Goal: Information Seeking & Learning: Find specific page/section

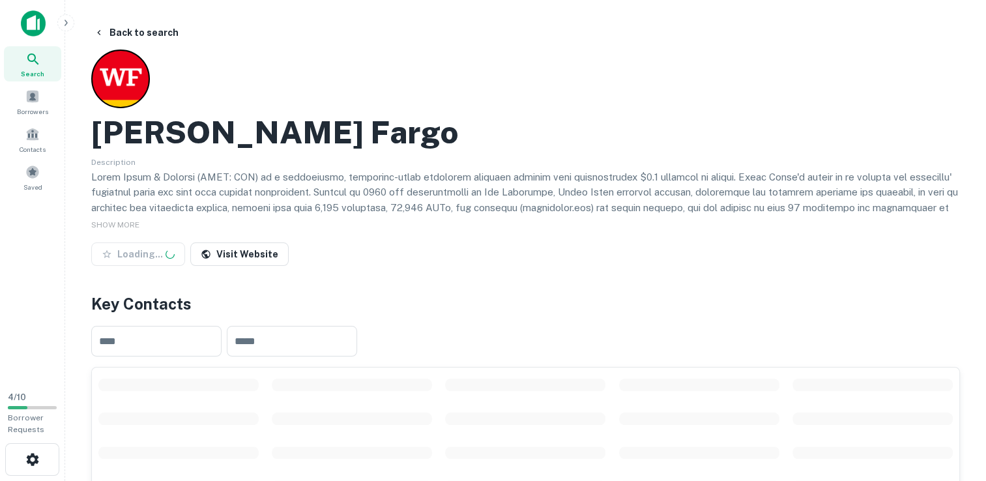
click at [356, 247] on div "Loading... Visit Website" at bounding box center [525, 256] width 868 height 29
click at [16, 439] on div "4 / 10 Borrower Requests" at bounding box center [32, 413] width 59 height 54
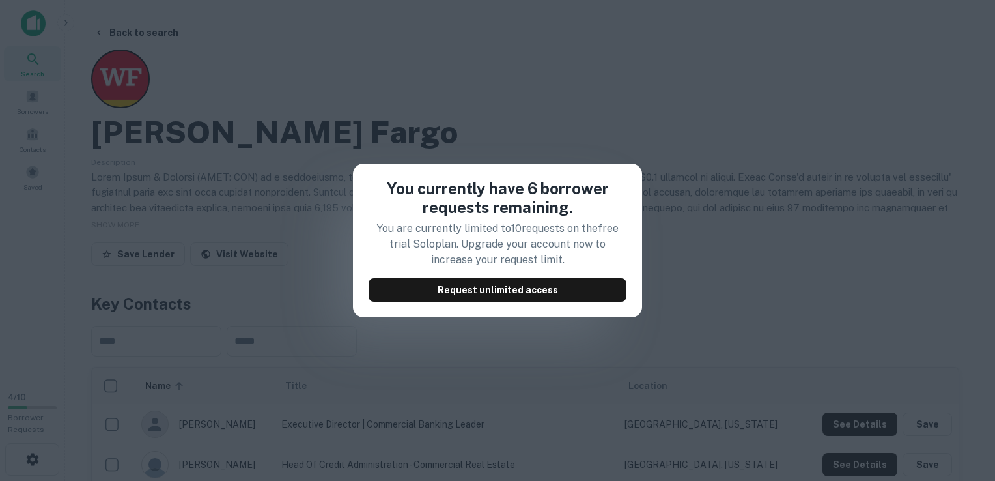
click at [828, 233] on div "You currently have 6 borrower requests remaining. You are currently limited to …" at bounding box center [497, 240] width 995 height 481
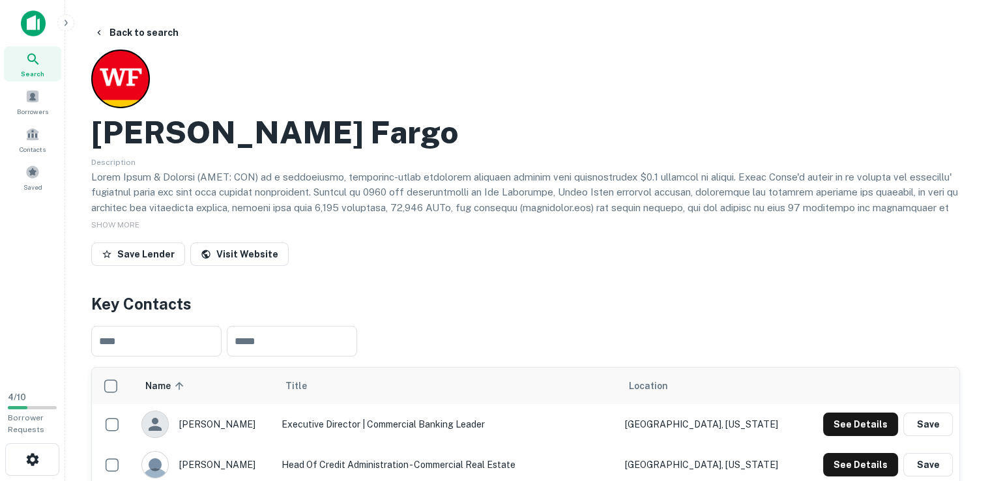
click at [29, 41] on div at bounding box center [32, 28] width 65 height 36
click at [38, 65] on icon at bounding box center [33, 59] width 16 height 16
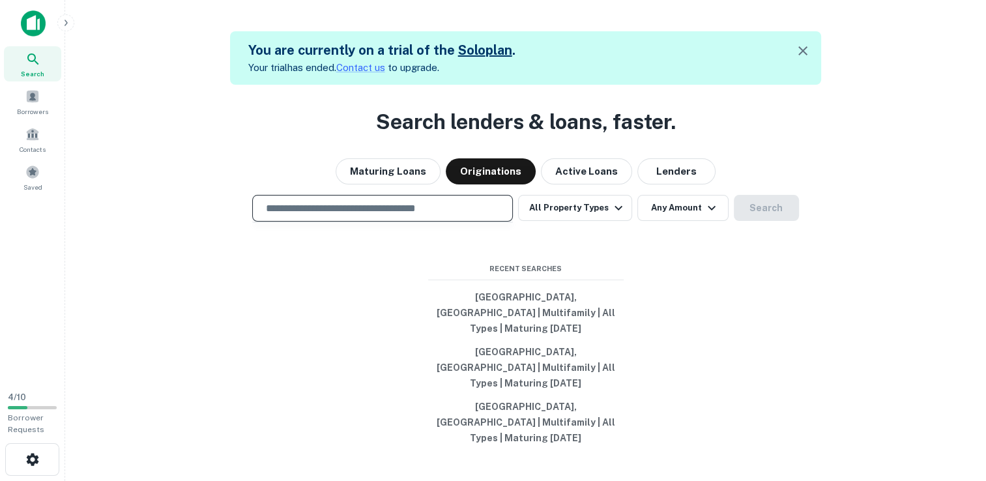
click at [416, 216] on input "text" at bounding box center [382, 208] width 249 height 15
type input "**********"
click at [759, 221] on button "Search" at bounding box center [765, 208] width 65 height 26
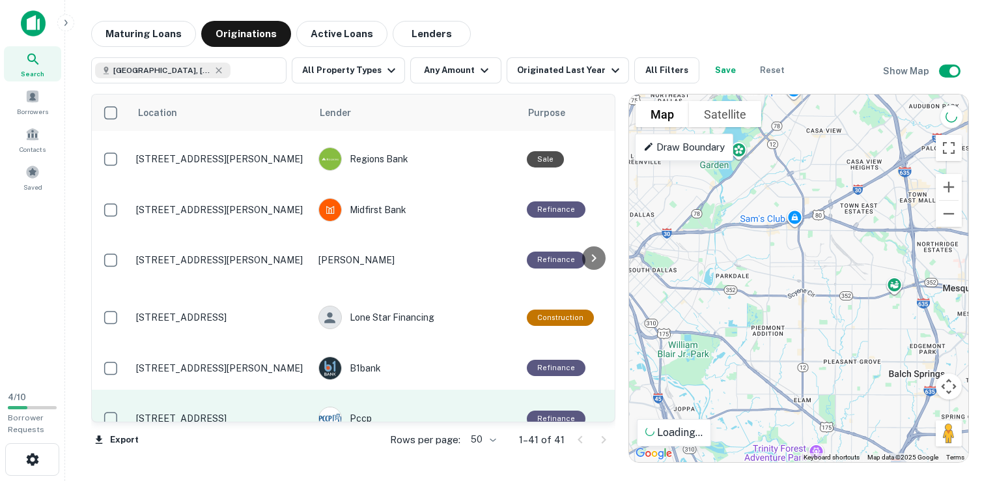
scroll to position [326, 0]
